Goal: Book appointment/travel/reservation

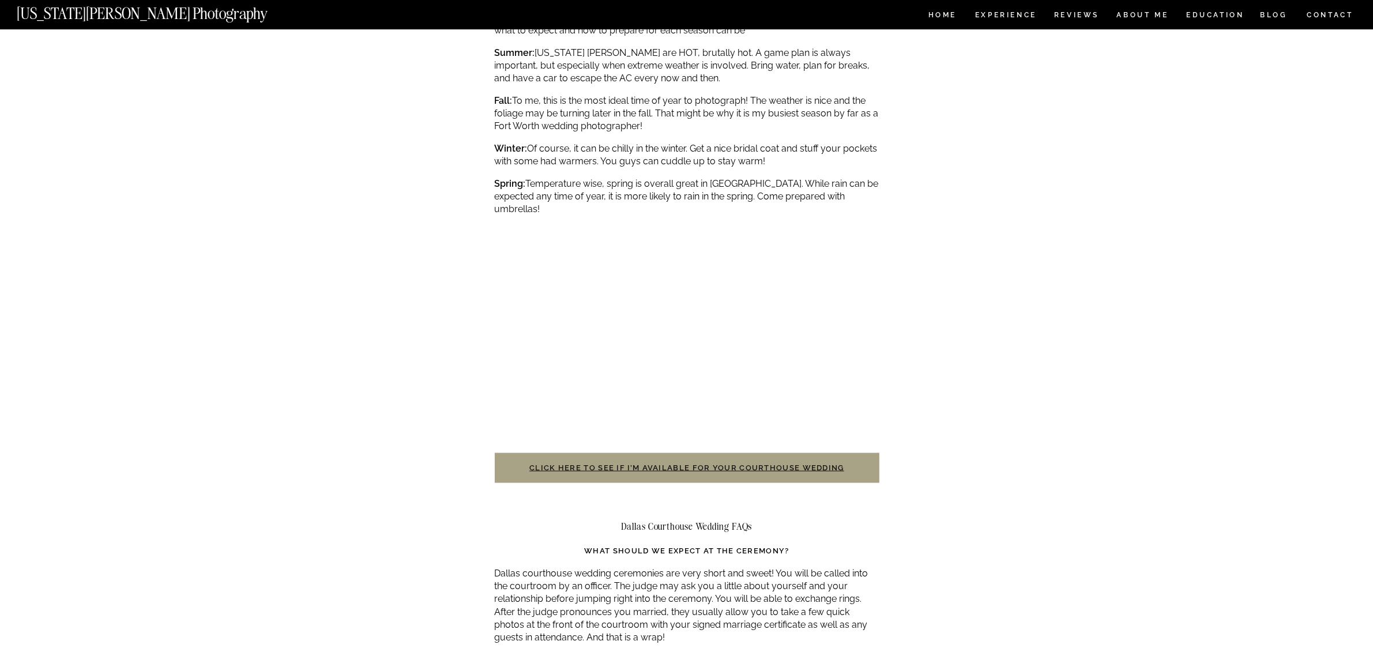
scroll to position [2162, 0]
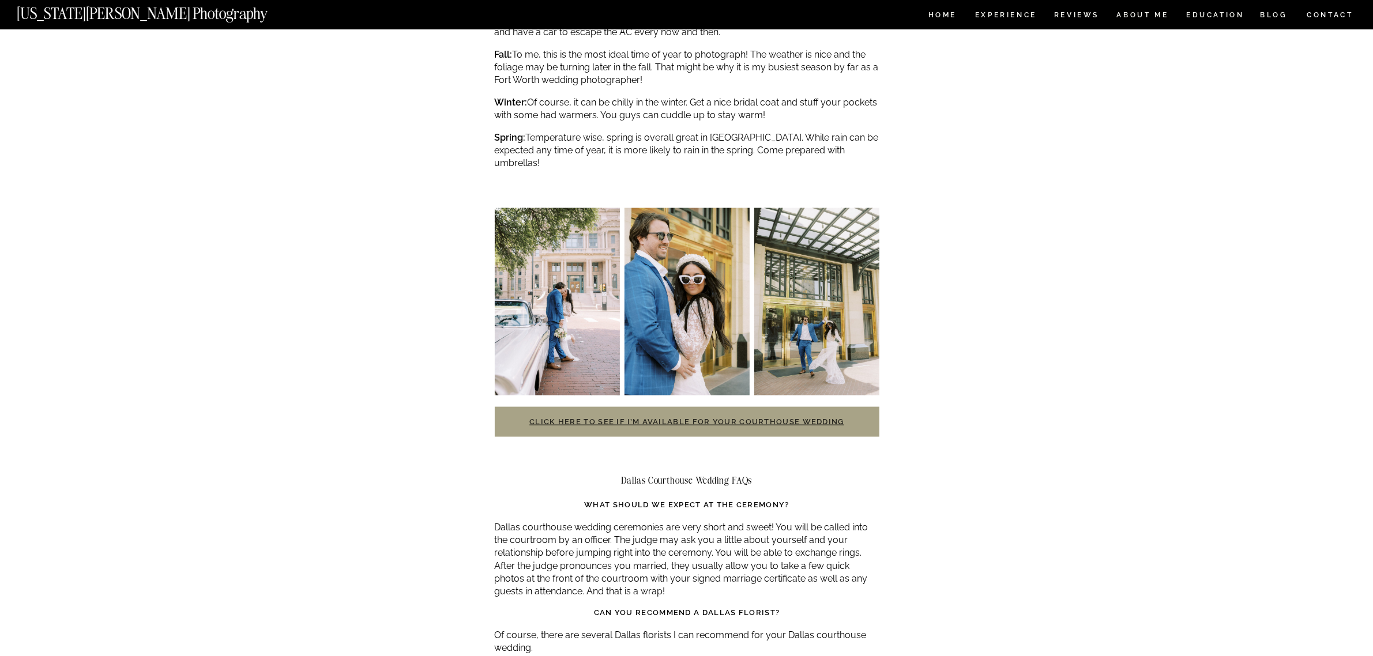
click at [641, 418] on link "Click here to see if I’m available for your courthouse wedding" at bounding box center [686, 422] width 315 height 9
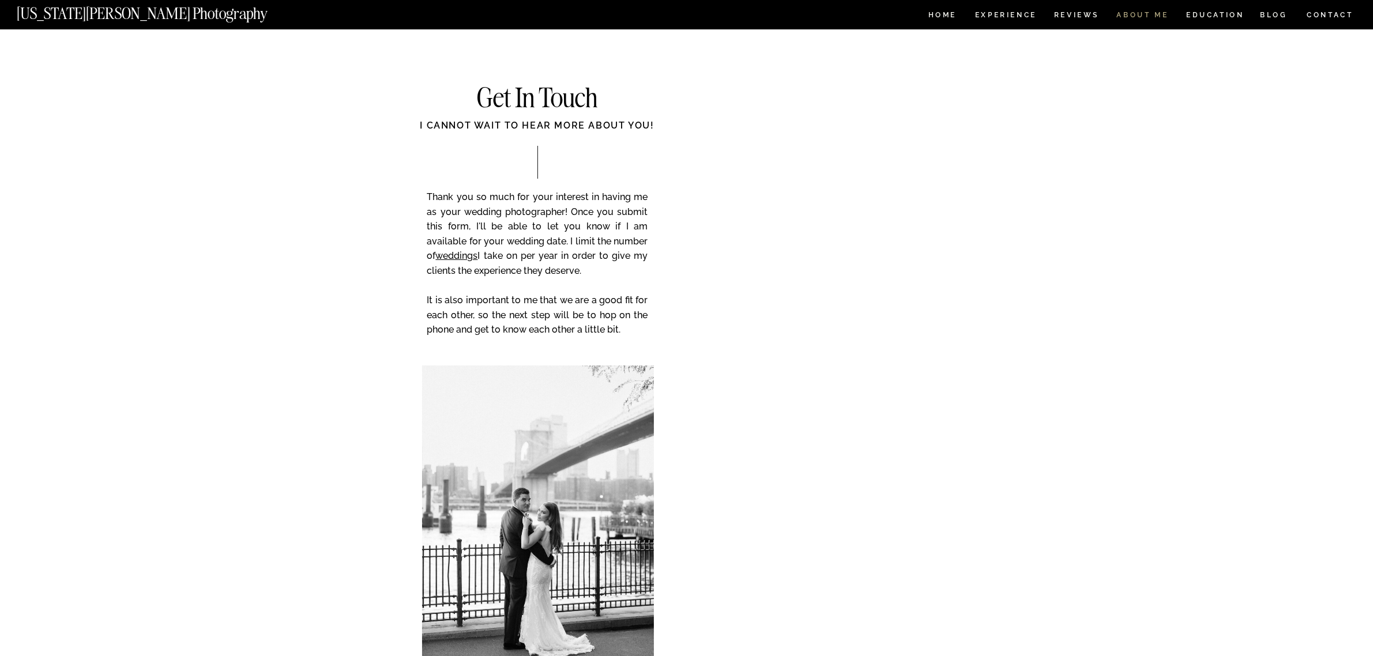
click at [1146, 12] on nav "ABOUT ME" at bounding box center [1142, 17] width 52 height 10
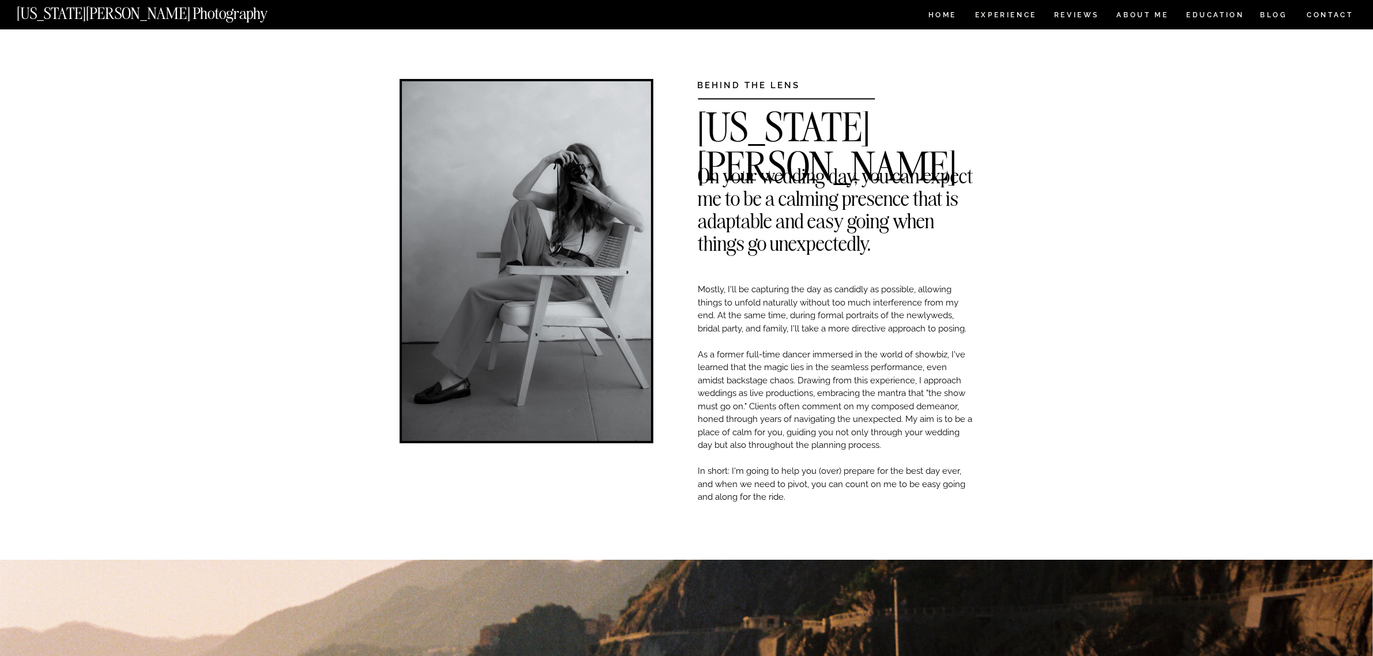
click at [1224, 9] on div at bounding box center [686, 14] width 1373 height 29
click at [1227, 14] on nav "EDUCATION" at bounding box center [1215, 17] width 61 height 10
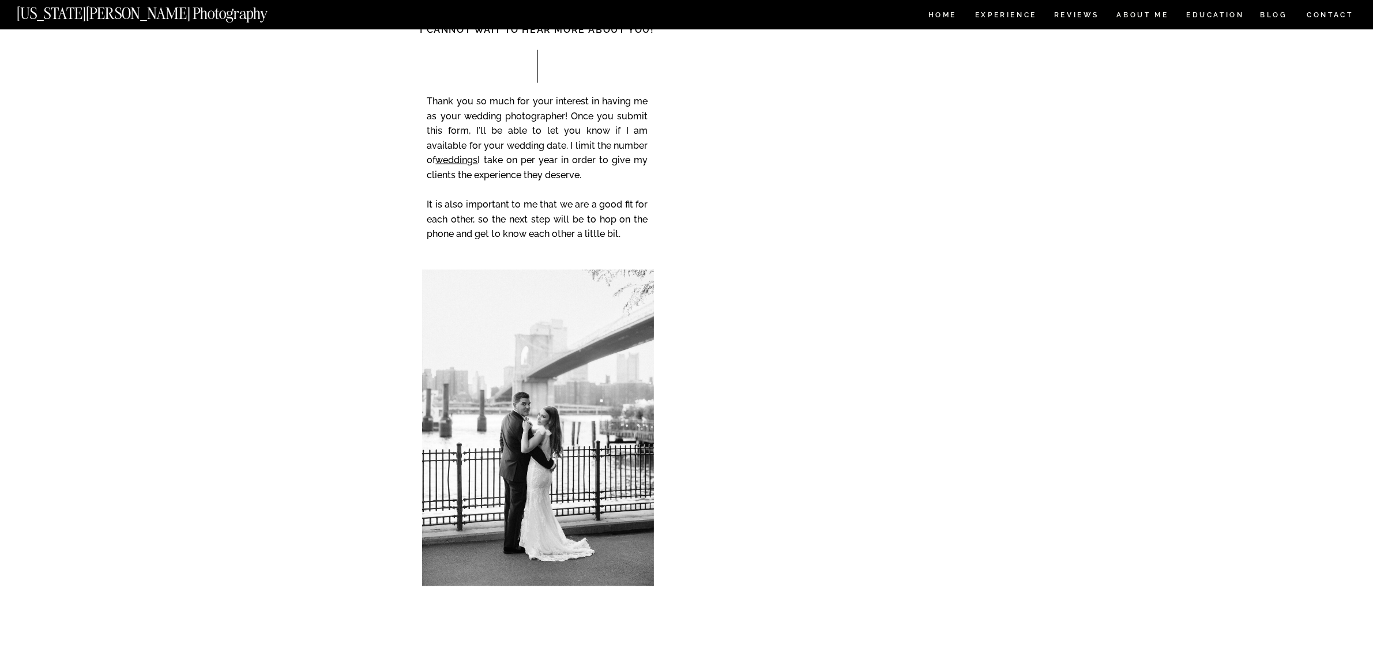
scroll to position [1874, 0]
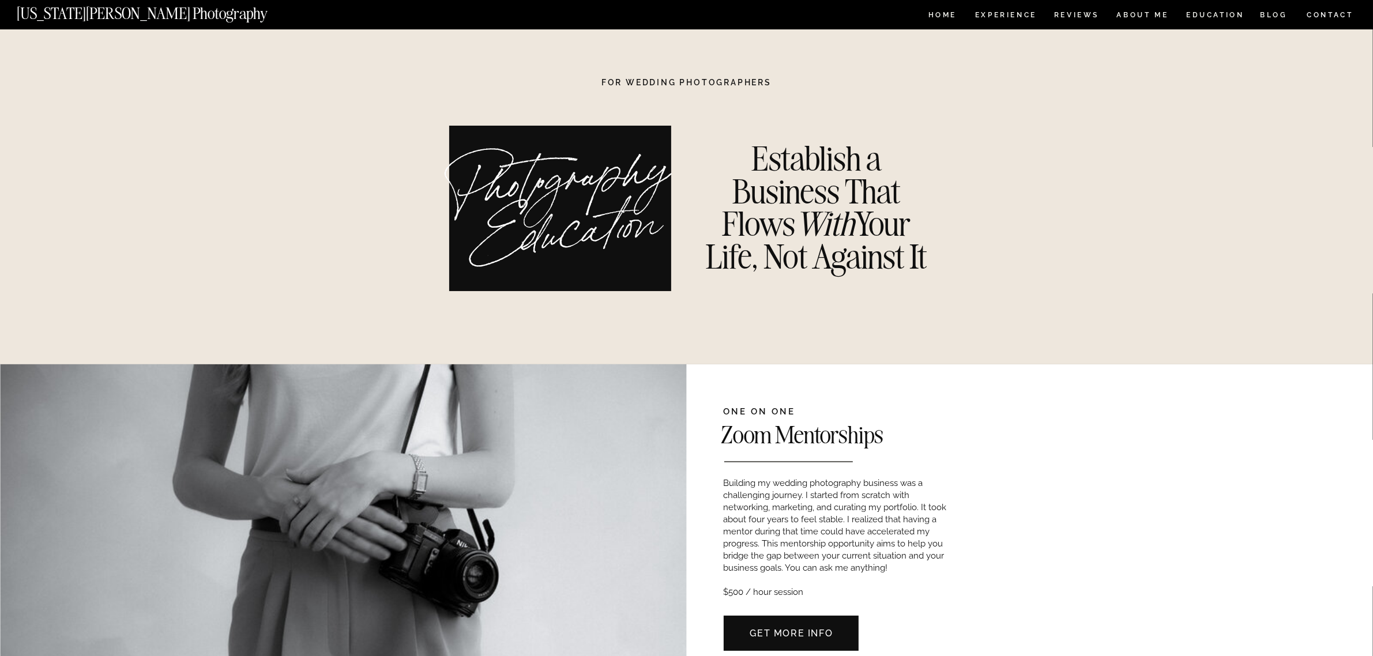
click at [938, 18] on nav "HOME" at bounding box center [942, 17] width 33 height 10
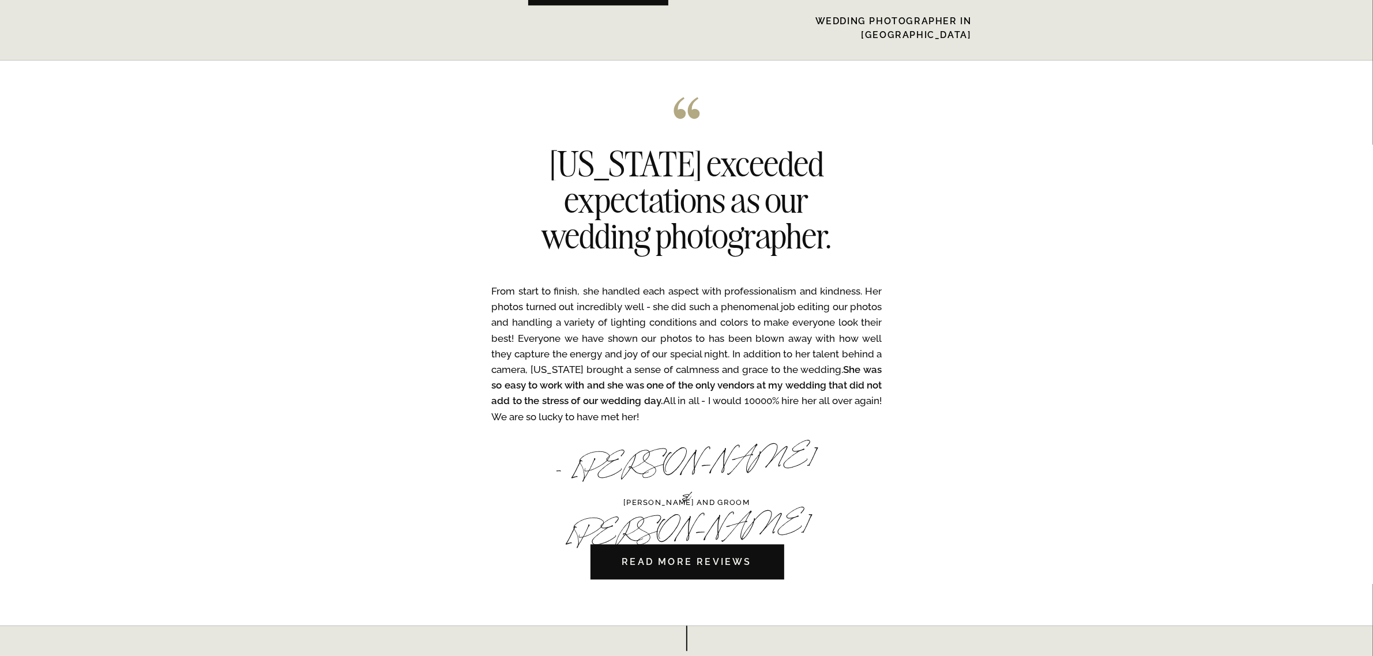
scroll to position [3388, 0]
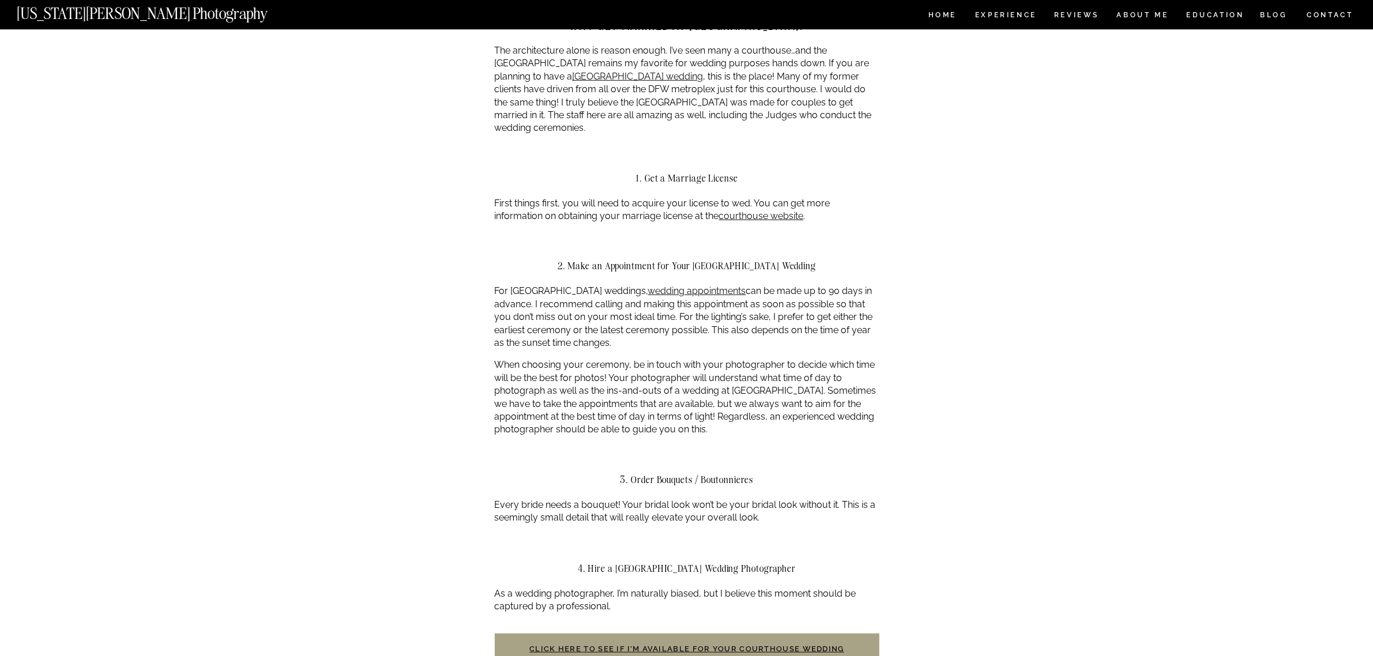
scroll to position [865, 0]
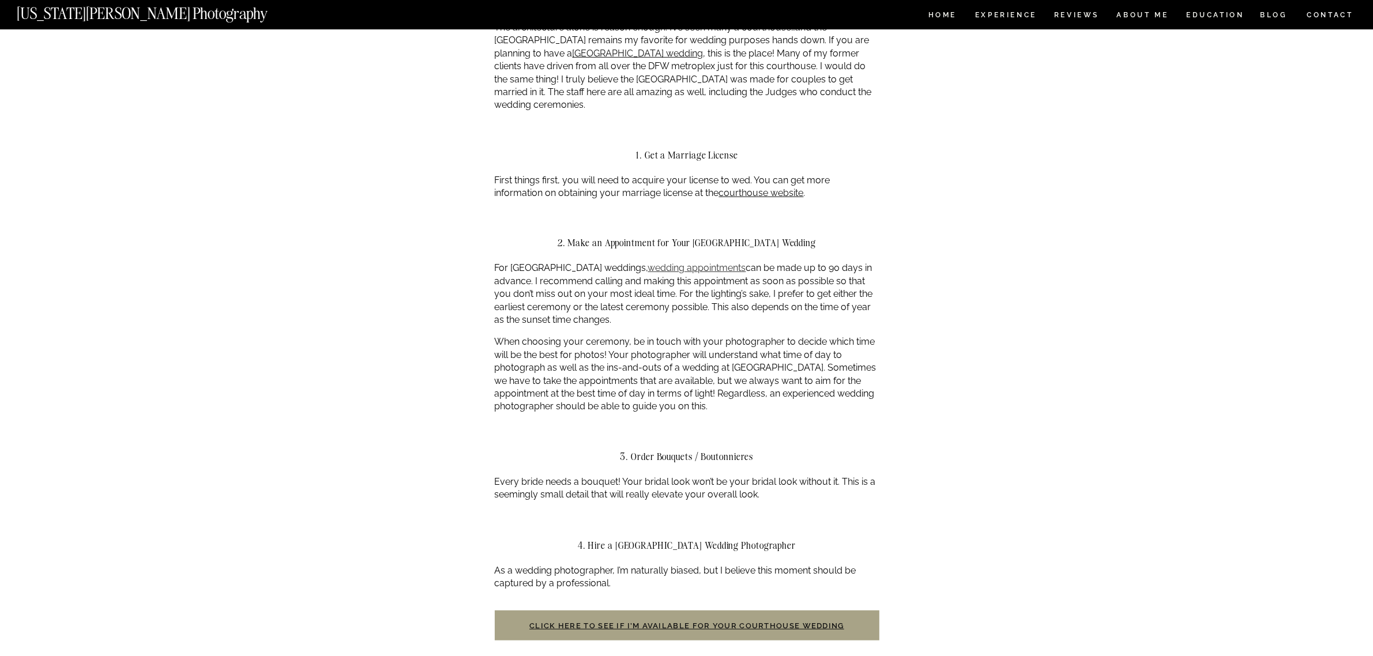
click at [685, 264] on link "wedding appointments" at bounding box center [697, 267] width 98 height 11
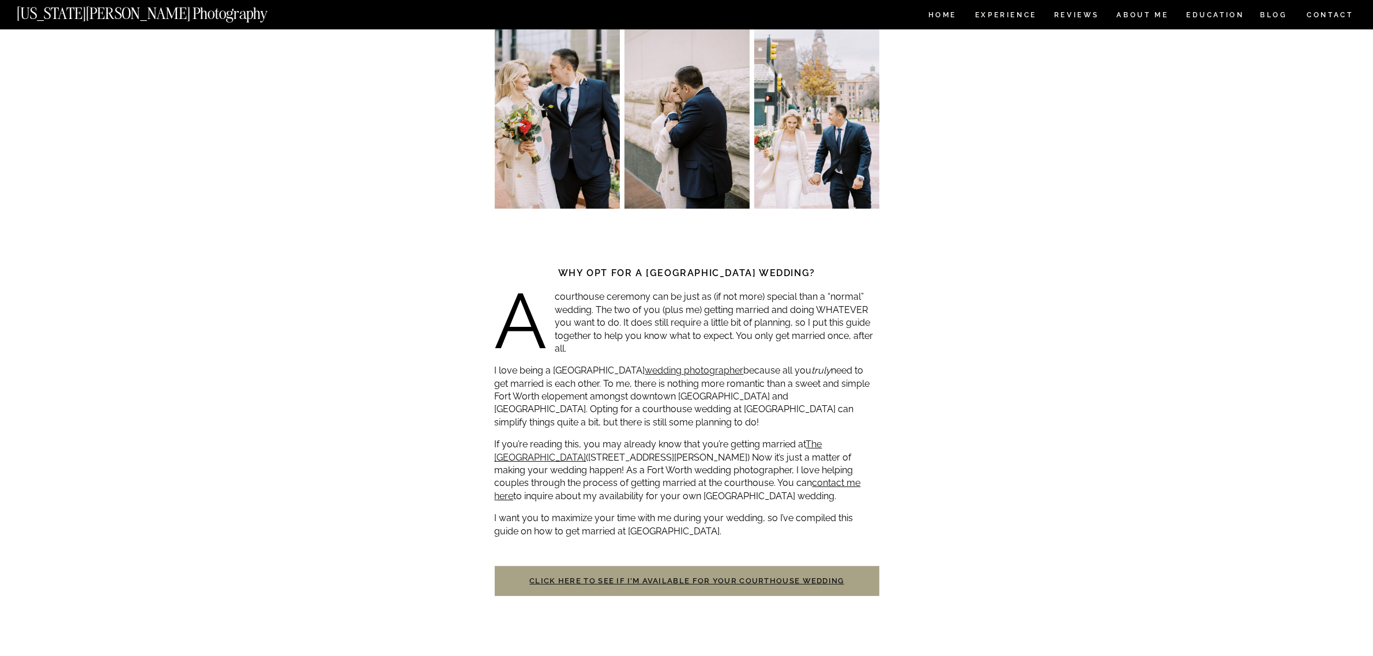
scroll to position [0, 0]
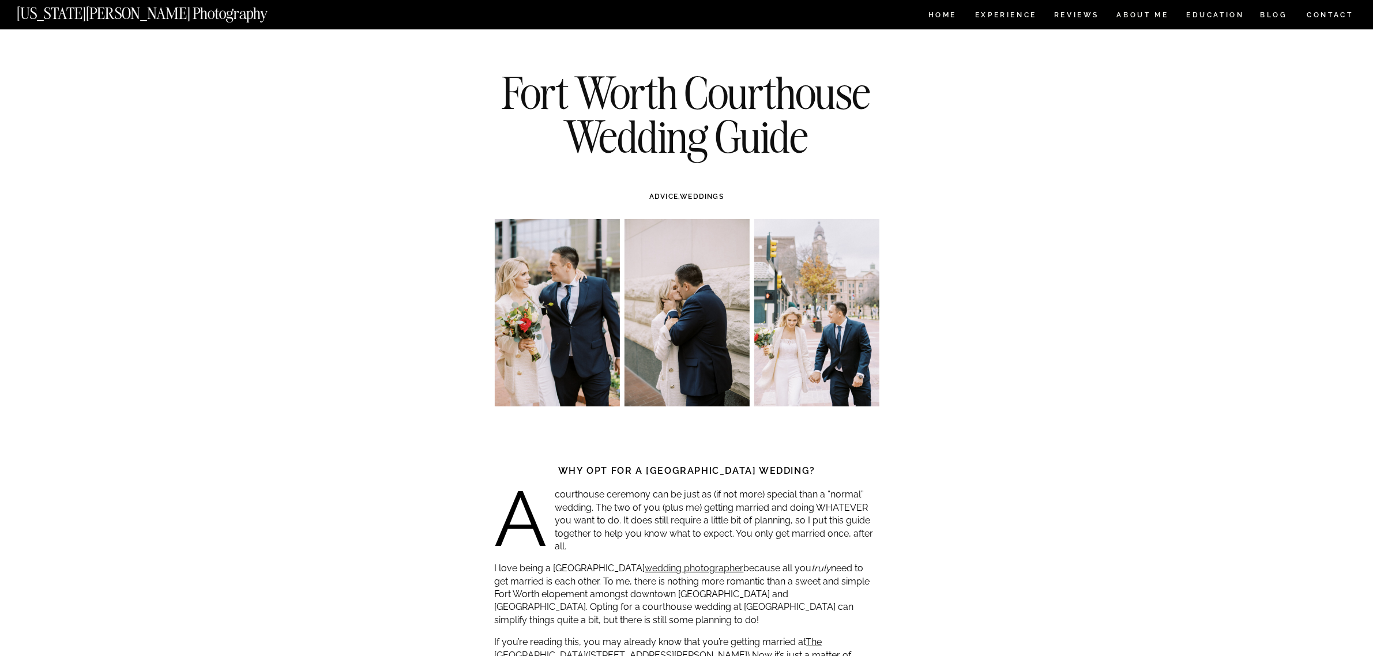
click at [817, 309] on img at bounding box center [816, 312] width 125 height 187
click at [704, 307] on img at bounding box center [687, 312] width 125 height 187
click at [560, 320] on img at bounding box center [557, 312] width 125 height 187
click at [777, 296] on img at bounding box center [816, 312] width 125 height 187
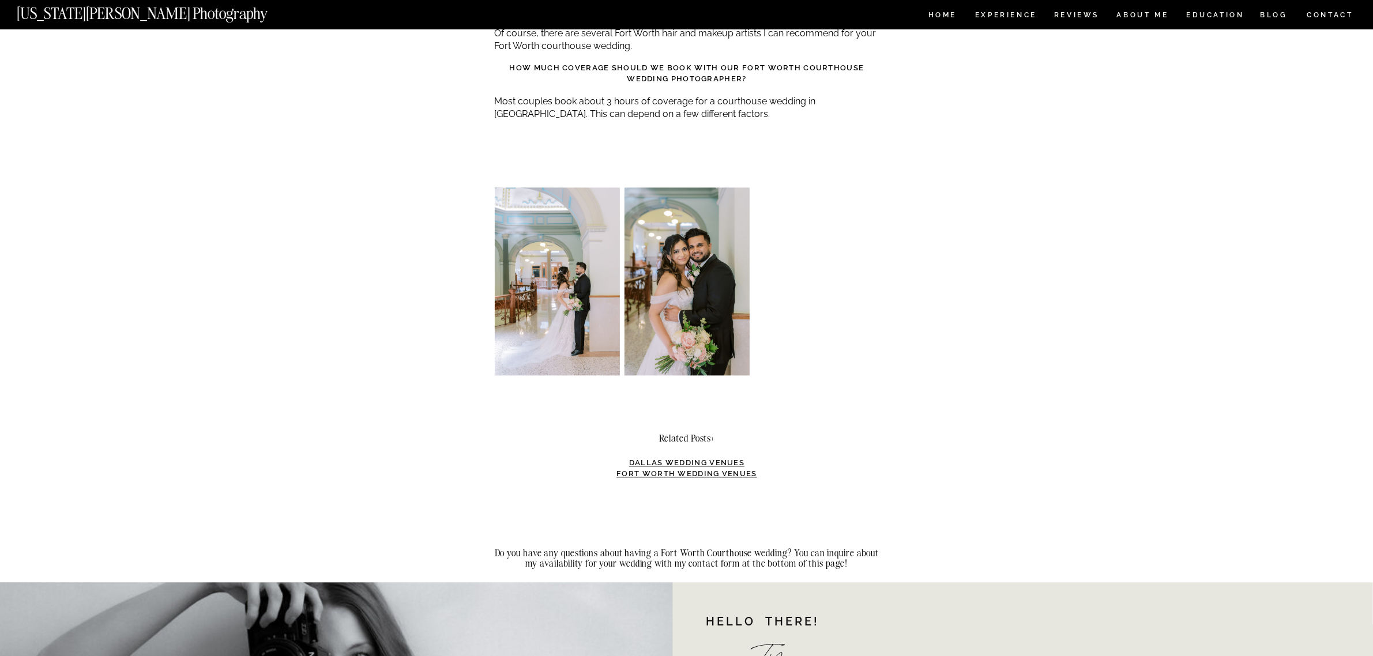
scroll to position [3027, 0]
